Goal: Check status: Check status

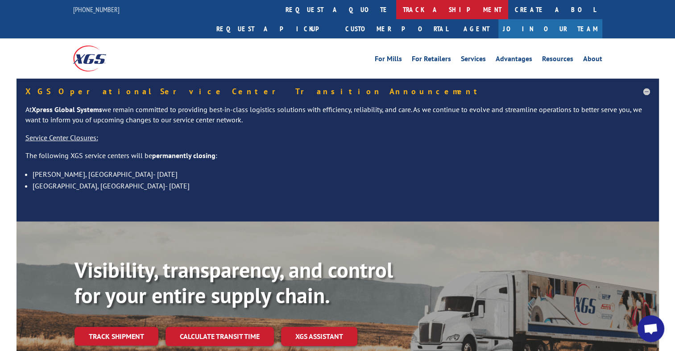
click at [396, 10] on link "track a shipment" at bounding box center [452, 9] width 112 height 19
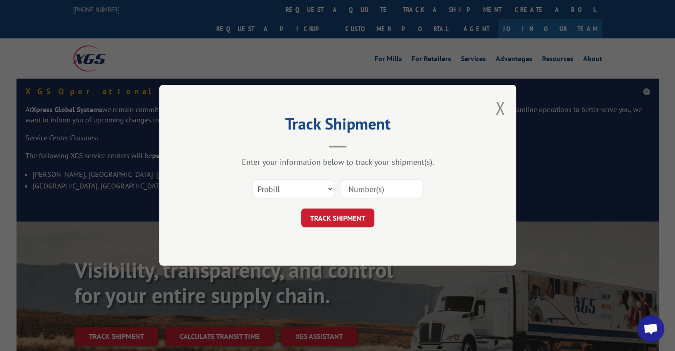
click at [382, 195] on input at bounding box center [382, 189] width 82 height 19
paste input "883702563671"
click at [386, 186] on input "883702563671" at bounding box center [382, 189] width 82 height 19
paste input "883702563671"
drag, startPoint x: 417, startPoint y: 187, endPoint x: 318, endPoint y: 183, distance: 98.7
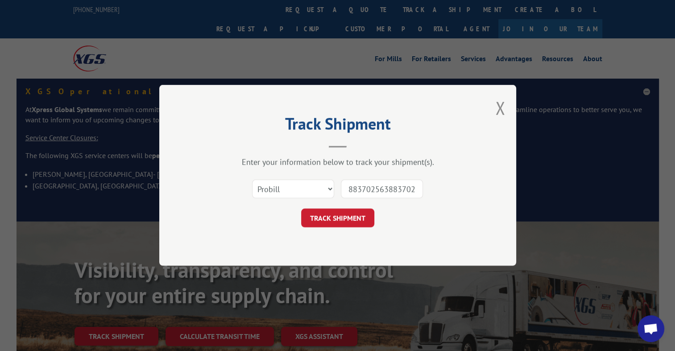
click at [318, 183] on div "Select category... Probill BOL PO 883702563883702563671671" at bounding box center [338, 188] width 268 height 29
paste input
click at [405, 189] on input "883702563671671" at bounding box center [382, 189] width 82 height 19
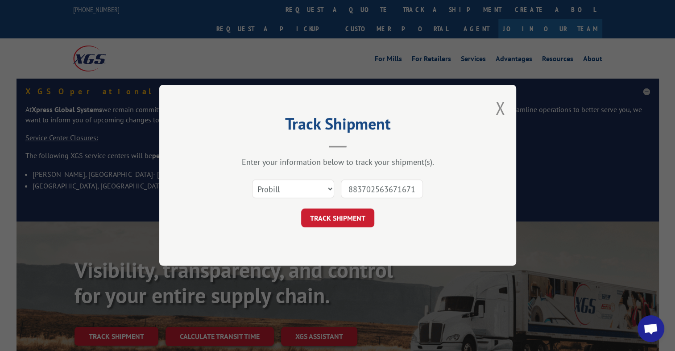
paste input
type input "883702563671"
click at [359, 213] on button "TRACK SHIPMENT" at bounding box center [337, 218] width 73 height 19
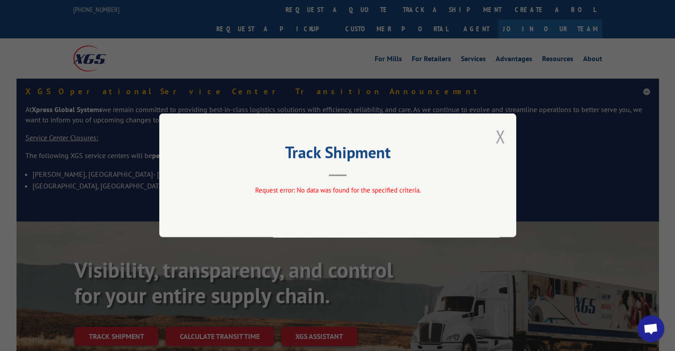
click at [498, 140] on button "Close modal" at bounding box center [500, 136] width 10 height 24
